Goal: Information Seeking & Learning: Learn about a topic

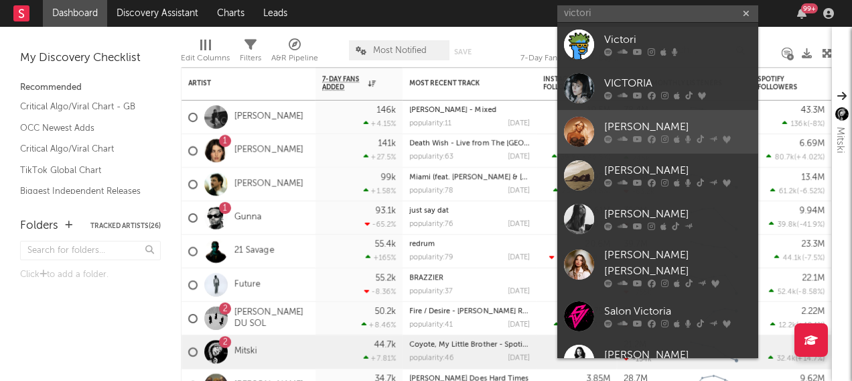
type input "victori"
click at [581, 123] on div at bounding box center [579, 132] width 30 height 30
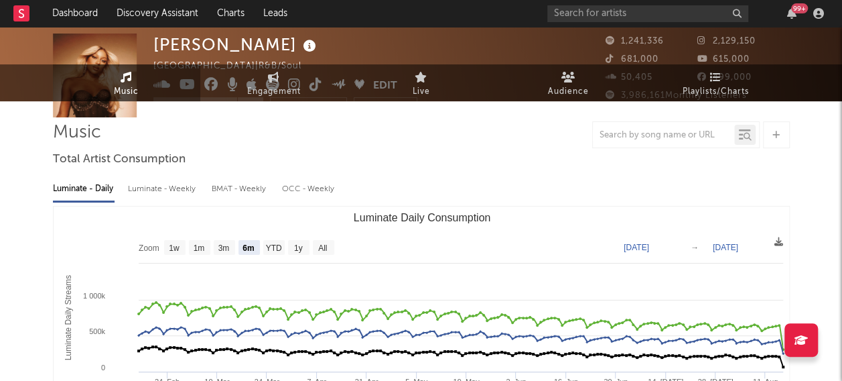
scroll to position [134, 0]
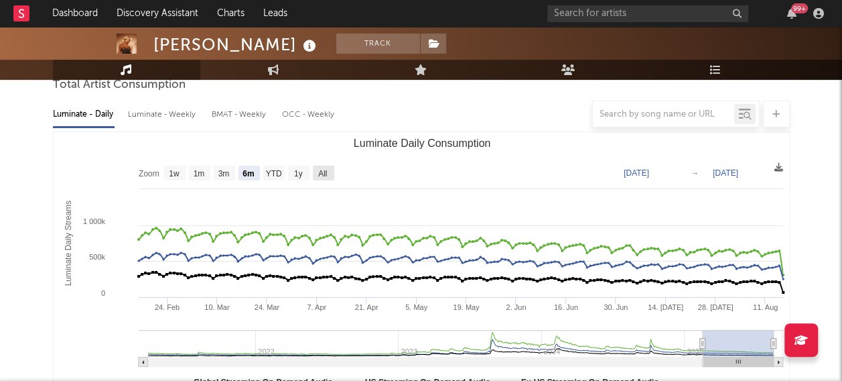
click at [324, 172] on text "All" at bounding box center [322, 173] width 9 height 9
select select "All"
type input "[DATE]"
